Goal: Use online tool/utility: Utilize a website feature to perform a specific function

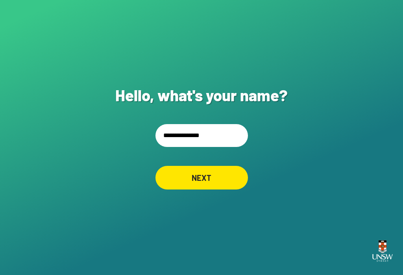
click at [203, 136] on input "**********" at bounding box center [201, 135] width 92 height 23
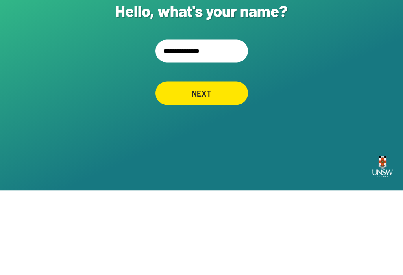
click at [194, 166] on div "NEXT" at bounding box center [201, 178] width 92 height 24
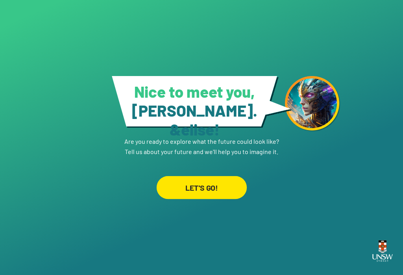
click at [199, 183] on div "LET'S GO!" at bounding box center [201, 187] width 90 height 23
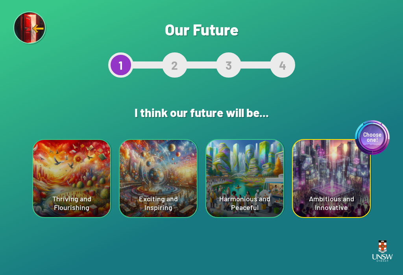
click at [64, 182] on div "Thriving and Flourishing" at bounding box center [71, 178] width 77 height 77
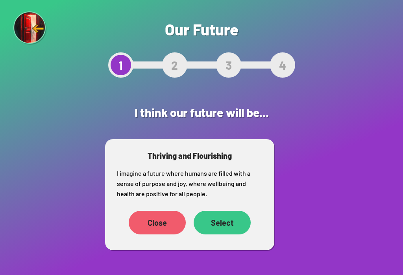
click at [231, 221] on div "Select" at bounding box center [222, 223] width 57 height 24
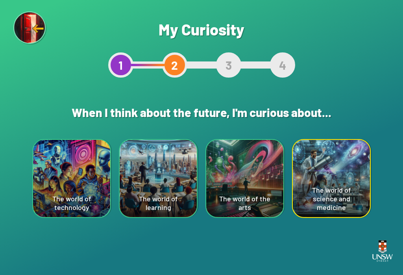
click at [148, 194] on div "The world of learning" at bounding box center [158, 178] width 77 height 77
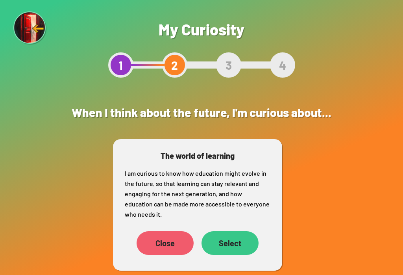
click at [239, 243] on div "Select" at bounding box center [229, 243] width 57 height 24
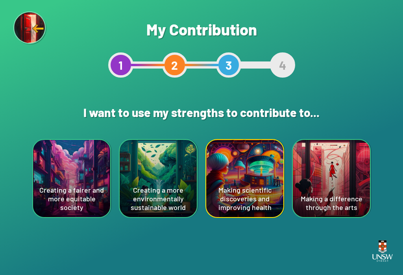
click at [253, 193] on div "Making scientific discoveries and improving health" at bounding box center [244, 178] width 77 height 77
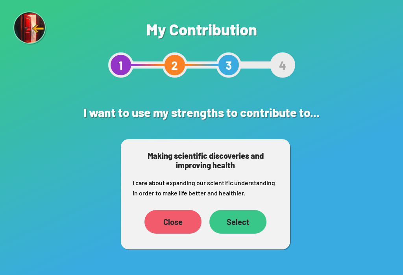
click at [243, 220] on div "Select" at bounding box center [237, 222] width 57 height 24
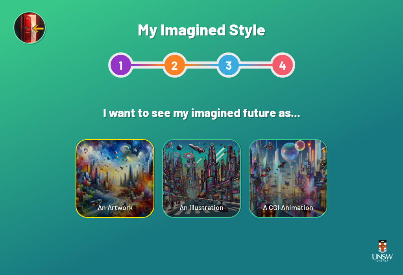
click at [291, 190] on div "A CGI Animation" at bounding box center [287, 178] width 77 height 77
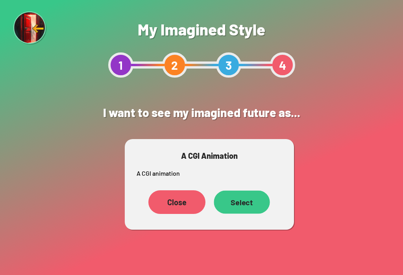
click at [243, 208] on div "Select" at bounding box center [242, 201] width 56 height 23
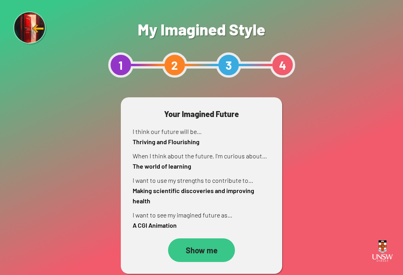
click at [100, 274] on html "Your device screen seems to be too small for our app. You must revisit the site…" at bounding box center [201, 137] width 403 height 275
click at [206, 251] on div "Show me" at bounding box center [201, 250] width 67 height 24
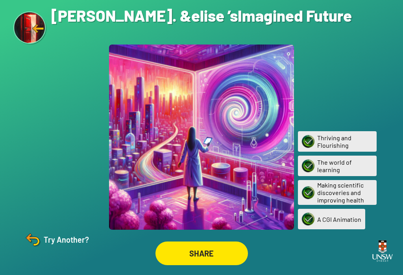
click at [218, 262] on div "SHARE" at bounding box center [201, 253] width 92 height 24
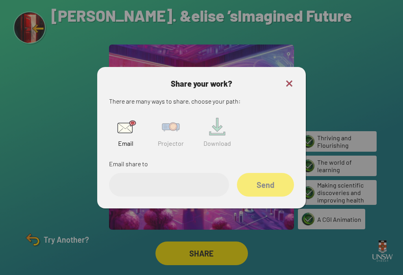
click at [166, 133] on img at bounding box center [170, 126] width 25 height 25
click at [158, 183] on input "text" at bounding box center [169, 185] width 120 height 24
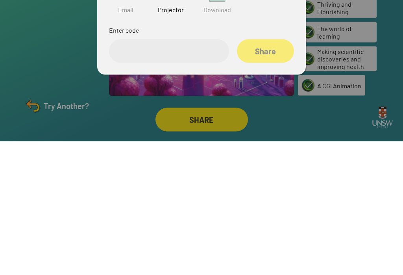
click at [349, 48] on div at bounding box center [201, 137] width 403 height 275
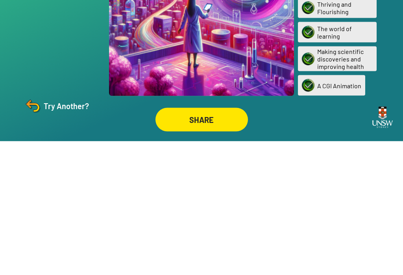
scroll to position [12, 0]
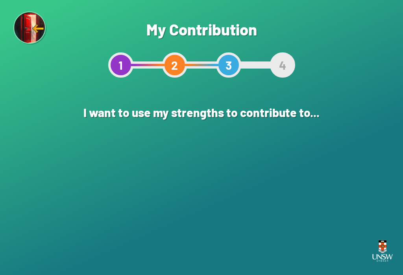
click at [30, 27] on img at bounding box center [30, 28] width 34 height 34
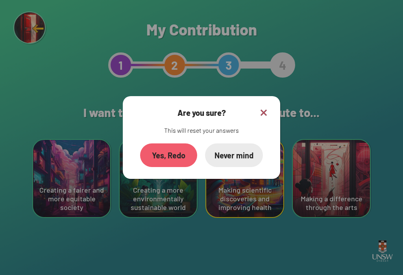
click at [166, 162] on div "Yes, Redo" at bounding box center [168, 155] width 57 height 24
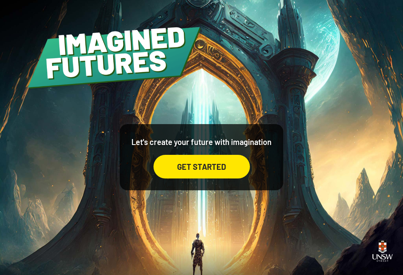
click at [226, 169] on div "GET STARTED" at bounding box center [201, 167] width 96 height 24
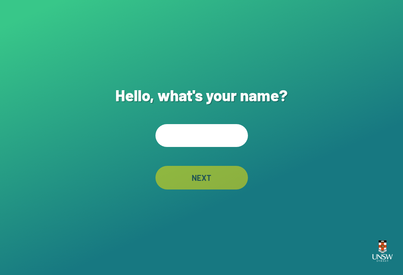
click at [229, 145] on input "text" at bounding box center [201, 135] width 92 height 23
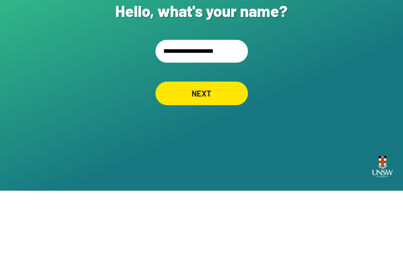
click at [187, 124] on input "**********" at bounding box center [201, 135] width 92 height 23
click at [225, 124] on input "**********" at bounding box center [201, 135] width 92 height 23
type input "**********"
click at [227, 166] on div "NEXT" at bounding box center [201, 178] width 92 height 24
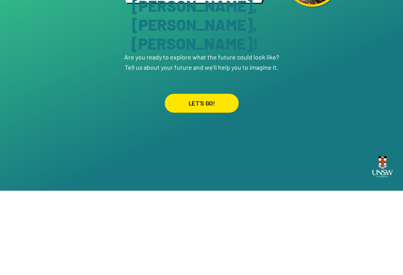
scroll to position [12, 0]
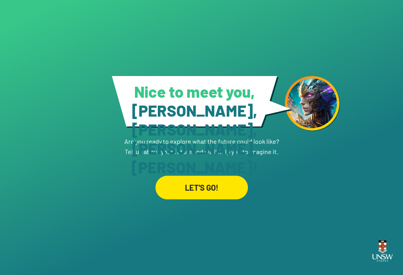
click at [218, 182] on div "LET'S GO!" at bounding box center [201, 188] width 92 height 24
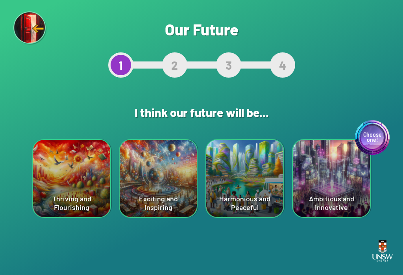
click at [164, 168] on div "Exciting and Inspiring" at bounding box center [158, 178] width 77 height 77
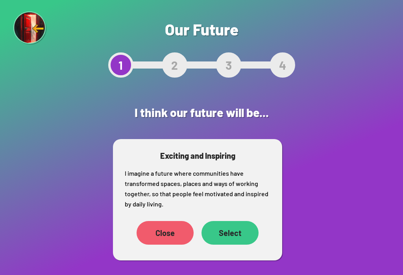
click at [219, 229] on div "Select" at bounding box center [229, 233] width 57 height 24
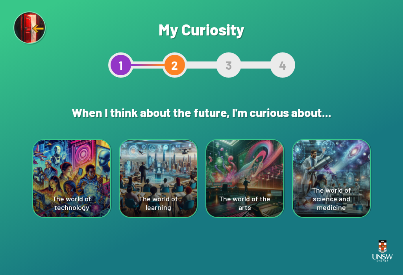
click at [66, 161] on div "The world of technology" at bounding box center [71, 178] width 77 height 77
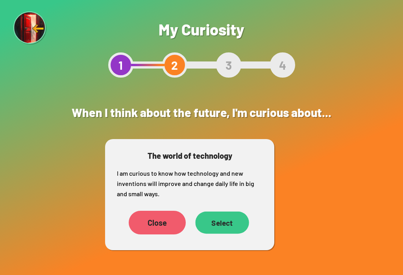
click at [220, 221] on div "Select" at bounding box center [222, 222] width 54 height 22
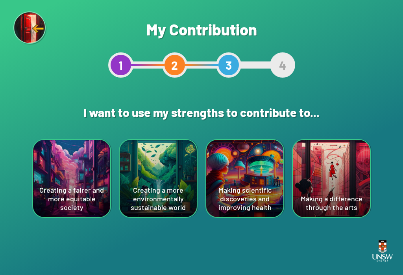
click at [155, 157] on div "Creating a more environmentally sustainable world" at bounding box center [158, 178] width 77 height 77
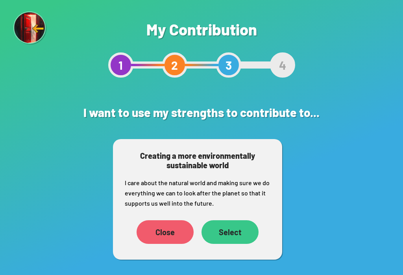
click at [217, 228] on div "Select" at bounding box center [229, 232] width 57 height 24
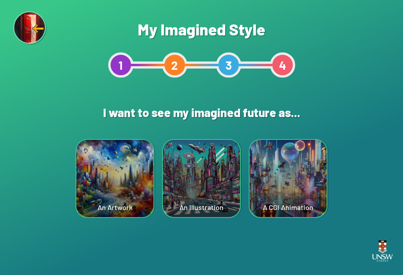
click at [277, 189] on div "A CGI Animation" at bounding box center [287, 178] width 77 height 77
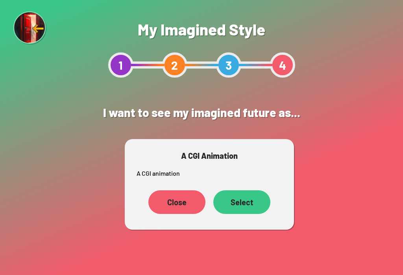
click at [241, 202] on div "Select" at bounding box center [241, 202] width 57 height 24
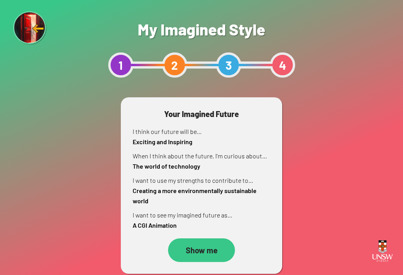
click at [197, 248] on div "Show me" at bounding box center [201, 250] width 67 height 24
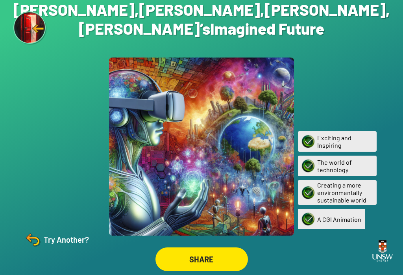
click at [218, 259] on div "SHARE" at bounding box center [201, 259] width 92 height 24
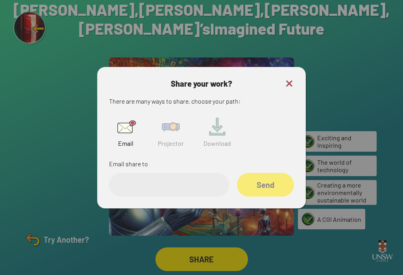
click at [188, 185] on input "email" at bounding box center [169, 185] width 120 height 24
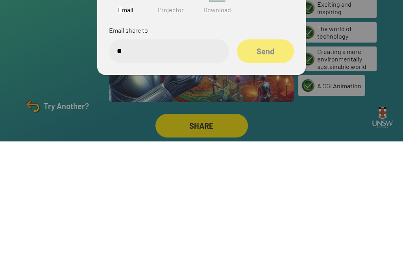
type input "*"
type input "******"
click at [278, 173] on div "Send" at bounding box center [265, 185] width 57 height 24
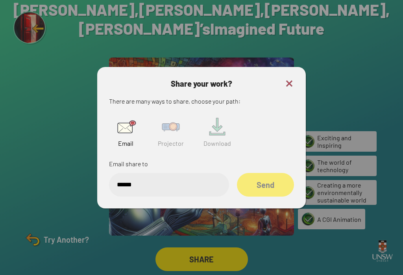
click at [273, 181] on div "Send" at bounding box center [265, 185] width 57 height 24
click at [271, 181] on div "Send" at bounding box center [265, 185] width 57 height 24
click at [168, 127] on img at bounding box center [170, 126] width 25 height 25
click at [146, 179] on input "text" at bounding box center [169, 185] width 120 height 24
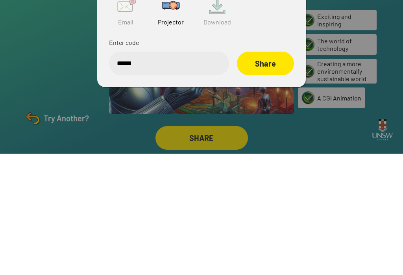
type input "******"
click at [289, 173] on div "Share" at bounding box center [265, 185] width 57 height 24
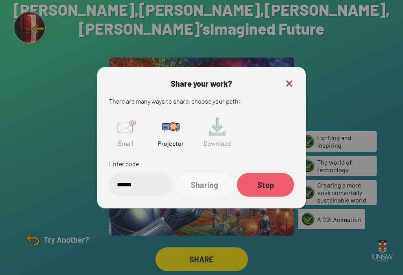
click at [285, 79] on img at bounding box center [289, 83] width 9 height 9
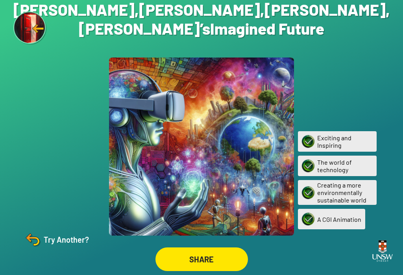
click at [55, 242] on div "Try Another?" at bounding box center [56, 239] width 66 height 19
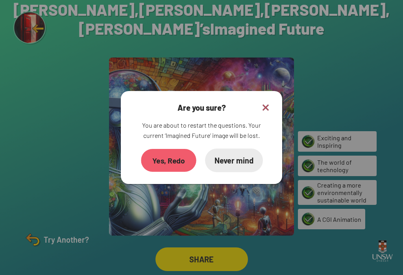
click at [163, 155] on div "Yes, Redo" at bounding box center [168, 160] width 55 height 23
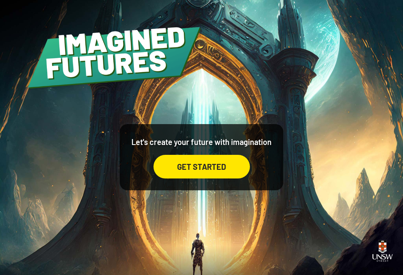
click at [227, 168] on div "GET STARTED" at bounding box center [201, 167] width 96 height 24
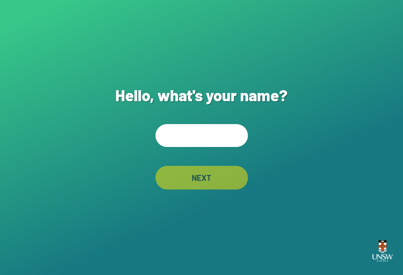
click at [223, 141] on input "text" at bounding box center [201, 135] width 92 height 23
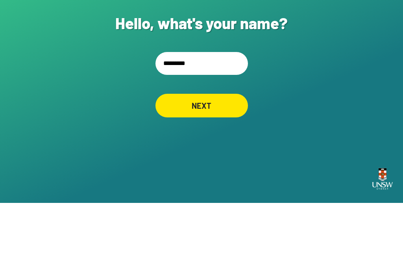
type input "**********"
click at [224, 166] on div "NEXT" at bounding box center [201, 178] width 92 height 24
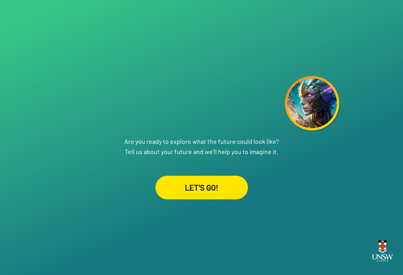
click at [221, 181] on div "LET'S GO!" at bounding box center [201, 188] width 92 height 24
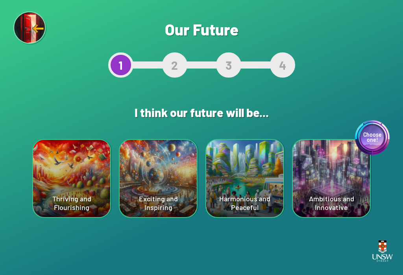
click at [146, 188] on div "Exciting and Inspiring" at bounding box center [158, 178] width 77 height 77
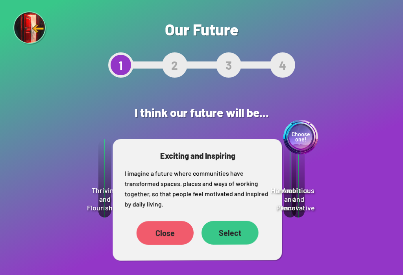
click at [233, 232] on div "Select" at bounding box center [229, 233] width 57 height 24
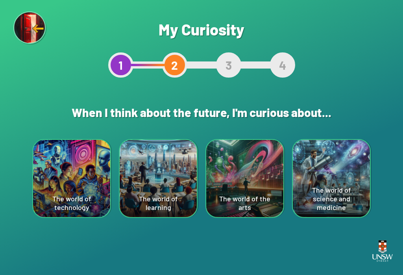
click at [141, 189] on div "The world of learning" at bounding box center [158, 178] width 77 height 77
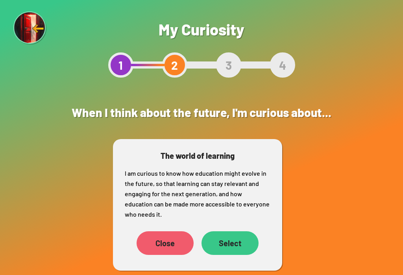
click at [185, 238] on div "Close" at bounding box center [165, 243] width 57 height 24
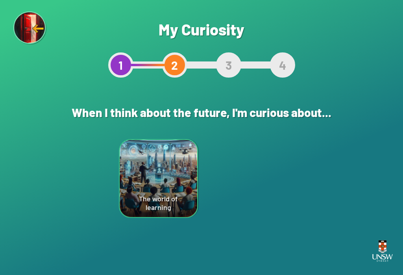
click at [67, 189] on div "The world of technology" at bounding box center [72, 178] width 78 height 78
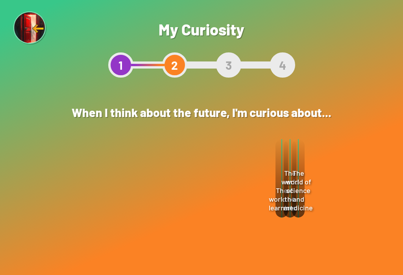
click at [229, 220] on div "Select" at bounding box center [221, 223] width 57 height 24
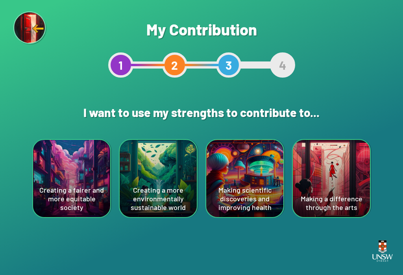
click at [140, 190] on div "Creating a more environmentally sustainable world" at bounding box center [158, 178] width 77 height 77
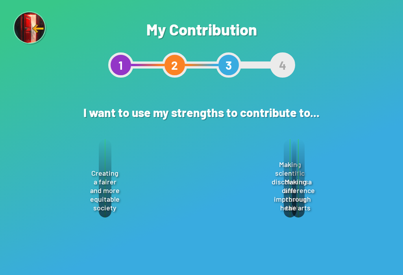
click at [233, 230] on div "Select" at bounding box center [229, 232] width 57 height 24
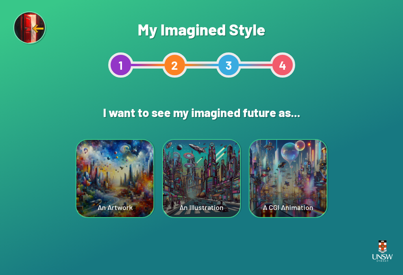
click at [275, 189] on div "A CGI Animation" at bounding box center [287, 178] width 77 height 77
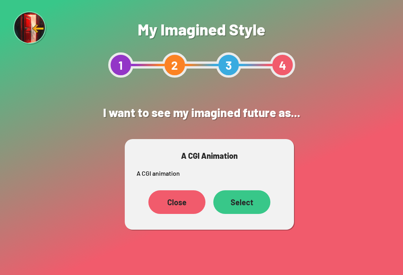
click at [240, 202] on div "Select" at bounding box center [241, 202] width 57 height 24
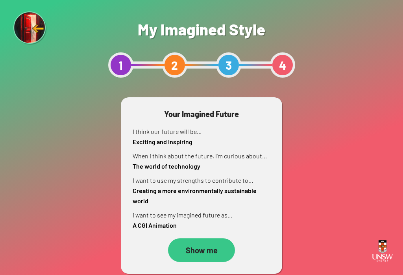
click at [216, 247] on div "Show me" at bounding box center [201, 250] width 67 height 24
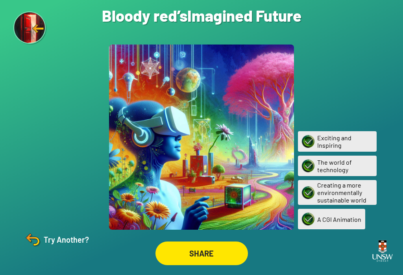
click at [224, 253] on div "SHARE" at bounding box center [201, 253] width 92 height 24
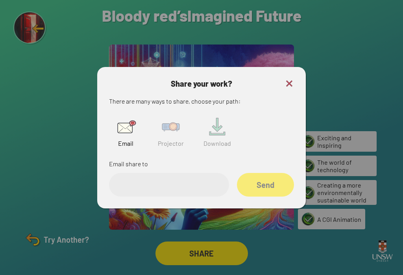
click at [177, 135] on img at bounding box center [170, 126] width 25 height 25
click at [196, 187] on input "text" at bounding box center [169, 185] width 120 height 24
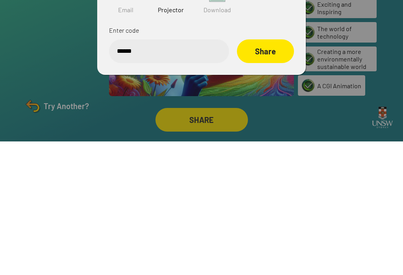
type input "******"
click at [263, 173] on div "Share" at bounding box center [265, 185] width 57 height 24
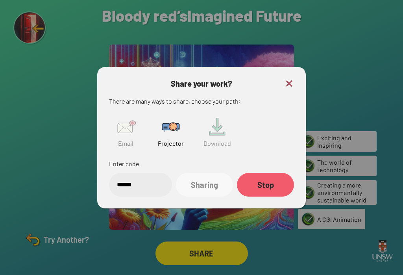
click at [267, 176] on div "Stop" at bounding box center [265, 185] width 57 height 24
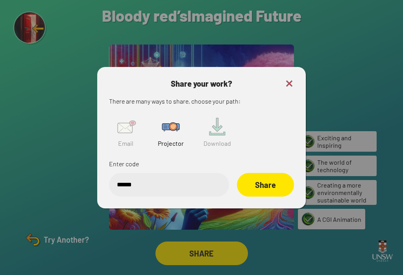
click at [197, 173] on input "******" at bounding box center [169, 185] width 120 height 24
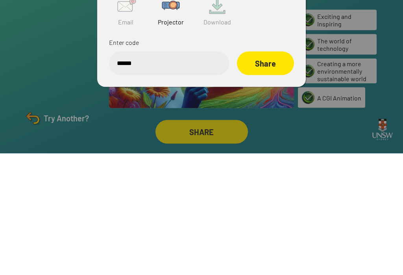
click at [272, 173] on div "Share" at bounding box center [265, 185] width 57 height 24
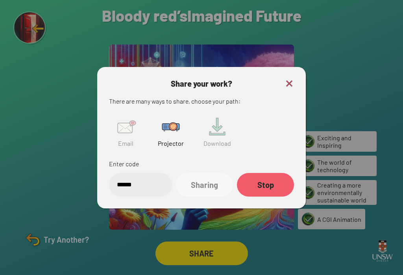
click at [287, 79] on img at bounding box center [289, 83] width 9 height 9
